Goal: Task Accomplishment & Management: Manage account settings

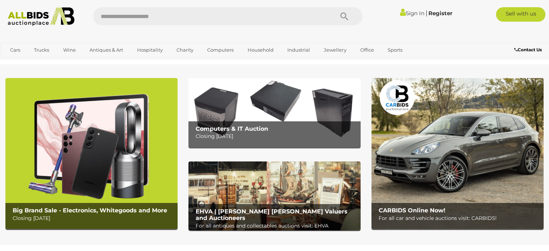
click at [407, 12] on link "Sign In" at bounding box center [411, 13] width 25 height 7
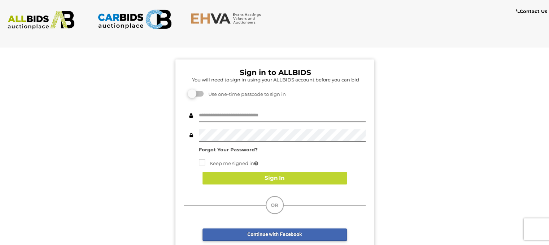
click at [222, 108] on div "Sign in to ALLBIDS You will need to sign in using your ALLBIDS account before y…" at bounding box center [274, 182] width 198 height 245
click at [229, 115] on input "text" at bounding box center [282, 116] width 167 height 13
type input "**********"
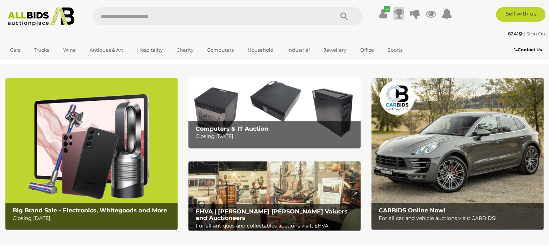
click at [401, 11] on icon at bounding box center [399, 13] width 10 height 13
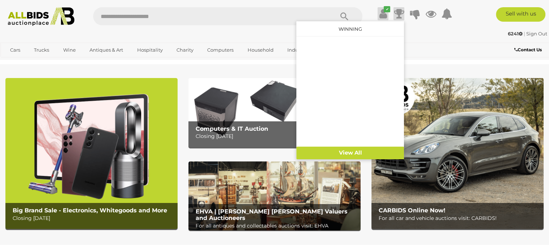
click at [386, 11] on icon "✔" at bounding box center [387, 9] width 6 height 6
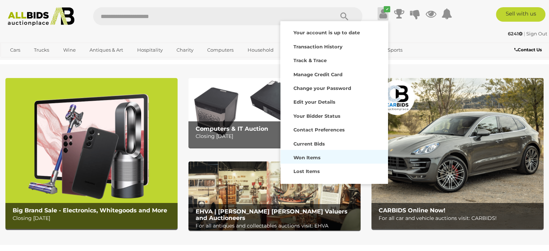
click at [310, 157] on strong "Won Items" at bounding box center [306, 157] width 27 height 6
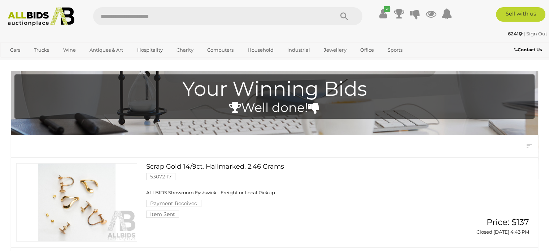
click at [538, 33] on link "Sign Out" at bounding box center [536, 34] width 21 height 6
